Goal: Communication & Community: Participate in discussion

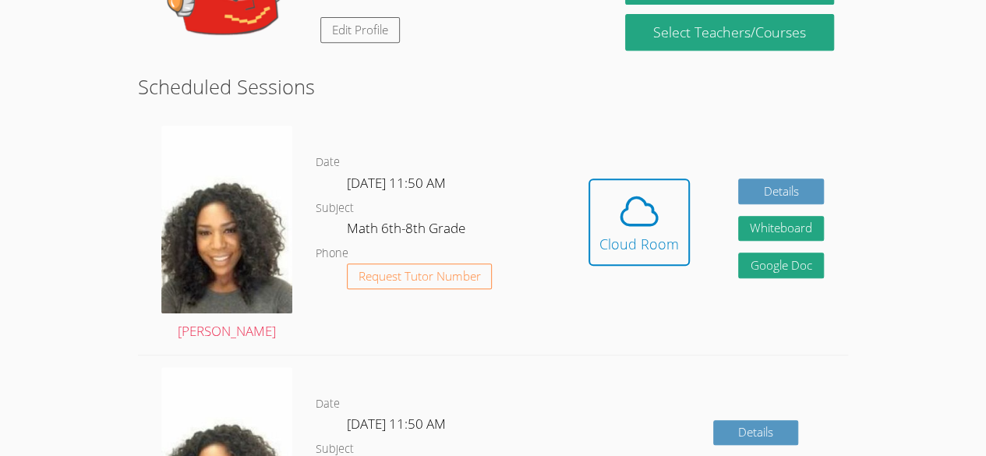
scroll to position [356, 0]
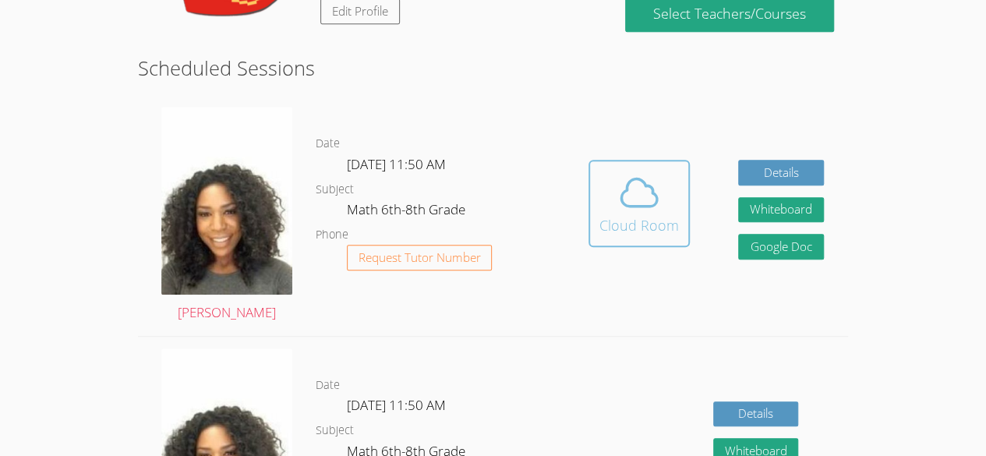
click at [596, 198] on button "Cloud Room" at bounding box center [639, 203] width 101 height 87
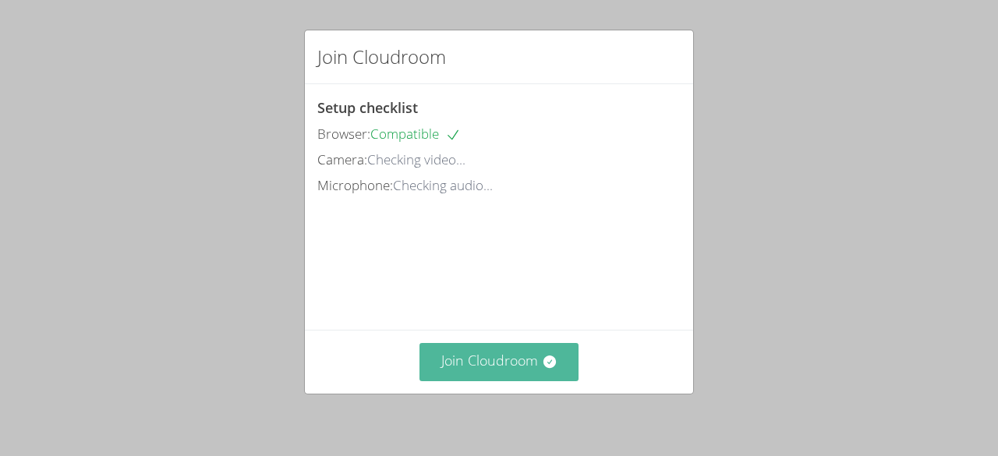
click at [495, 369] on button "Join Cloudroom" at bounding box center [499, 362] width 160 height 38
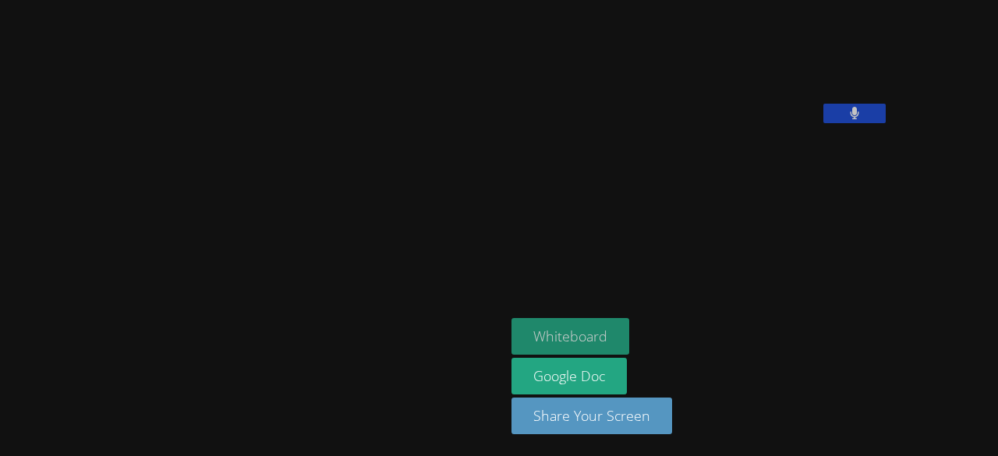
click at [511, 324] on button "Whiteboard" at bounding box center [570, 336] width 118 height 37
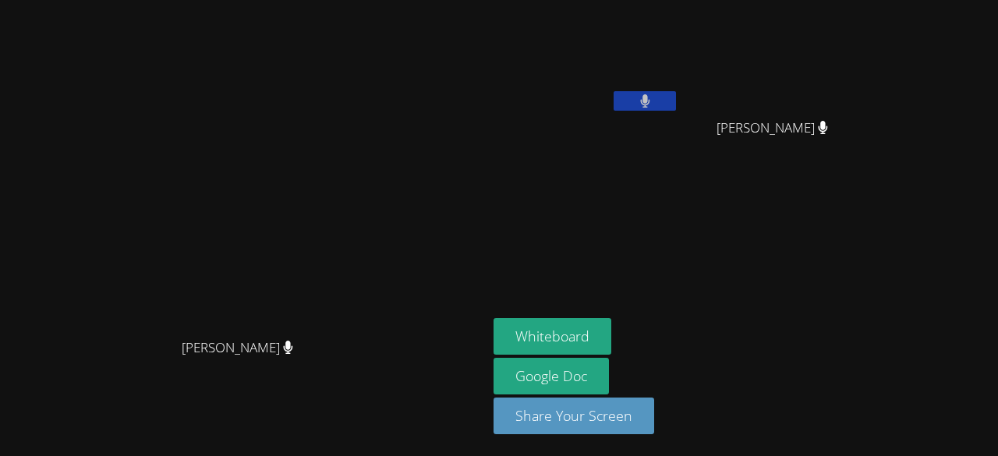
click at [877, 246] on aside "Lehama Macenat Patrick Delva Patrick Delva Whiteboard Google Doc Share Your Scr…" at bounding box center [682, 228] width 390 height 456
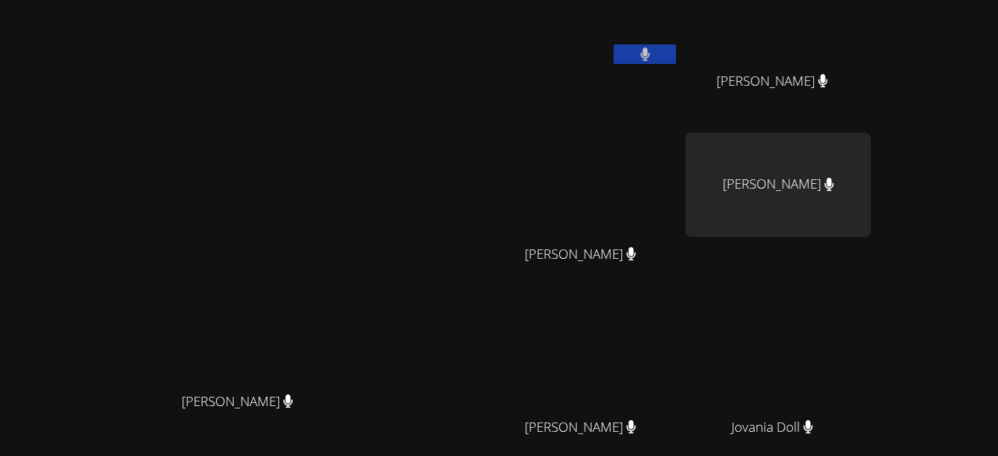
scroll to position [27, 0]
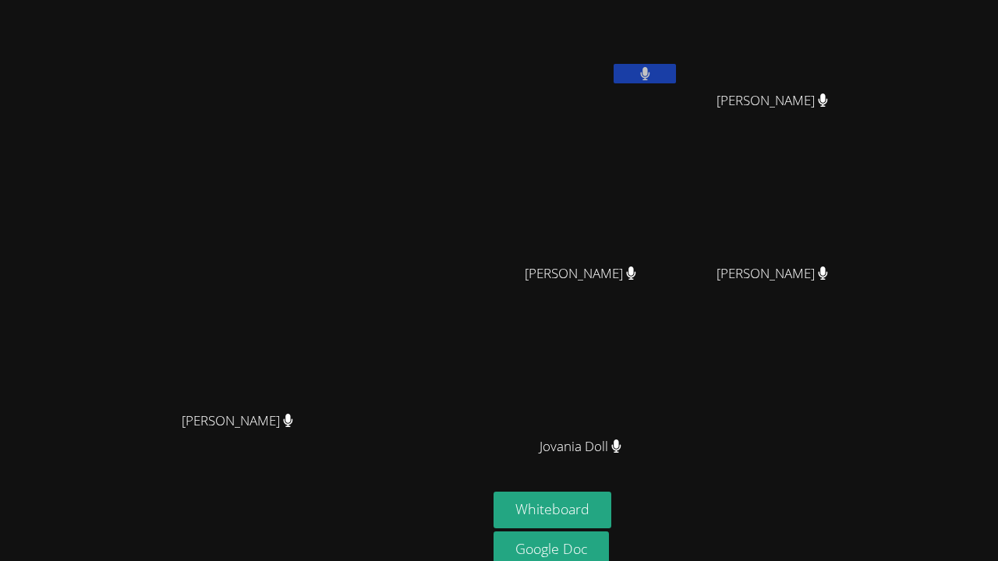
click at [780, 440] on video at bounding box center [499, 280] width 998 height 561
